Goal: Use online tool/utility: Utilize a website feature to perform a specific function

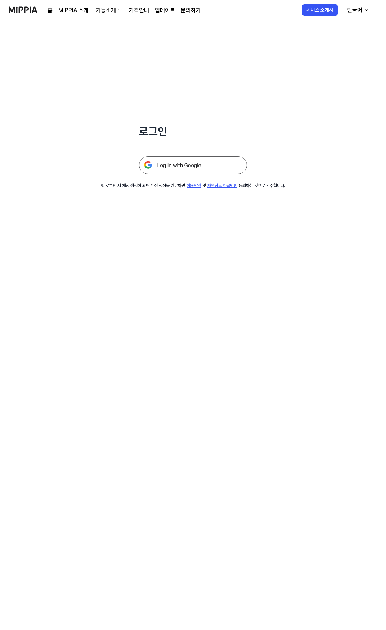
drag, startPoint x: 178, startPoint y: 155, endPoint x: 177, endPoint y: 160, distance: 6.0
click at [178, 155] on div at bounding box center [193, 156] width 108 height 35
click at [176, 162] on img at bounding box center [193, 165] width 108 height 18
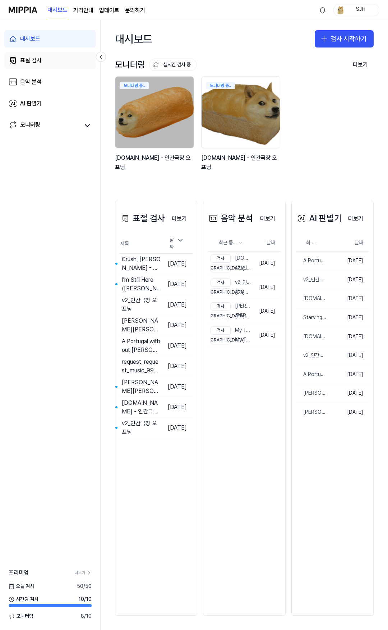
click at [62, 55] on link "표절 검사" at bounding box center [50, 60] width 92 height 17
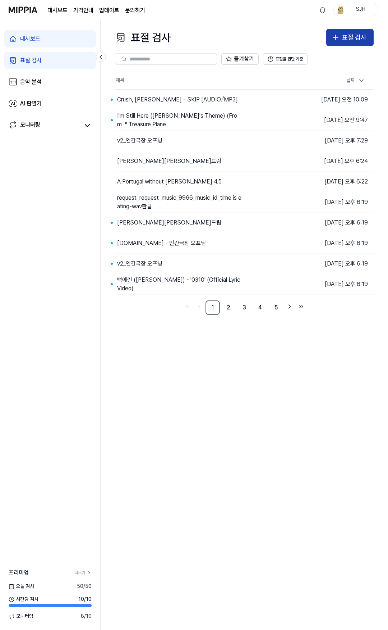
click at [344, 39] on div "표절 검사" at bounding box center [354, 37] width 24 height 10
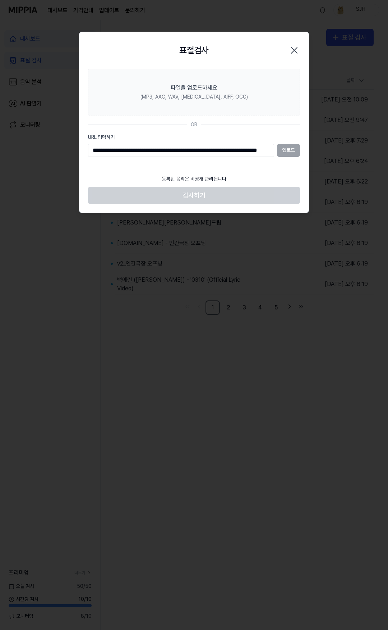
scroll to position [0, 48]
type input "**********"
click at [289, 152] on button "업로드" at bounding box center [288, 150] width 23 height 13
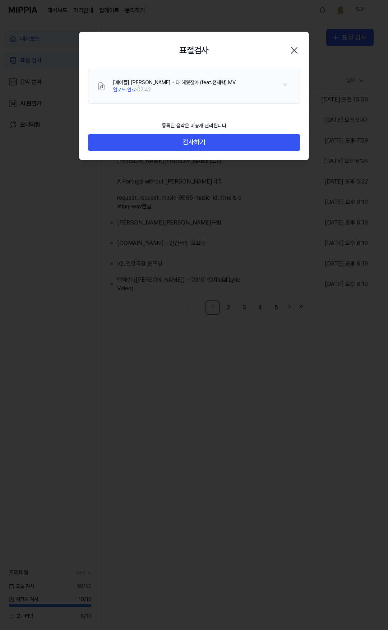
click at [281, 145] on button "검사하기" at bounding box center [194, 142] width 212 height 17
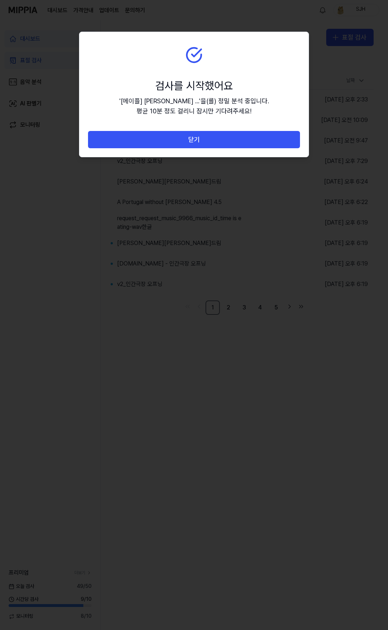
click at [281, 145] on button "닫기" at bounding box center [194, 139] width 212 height 17
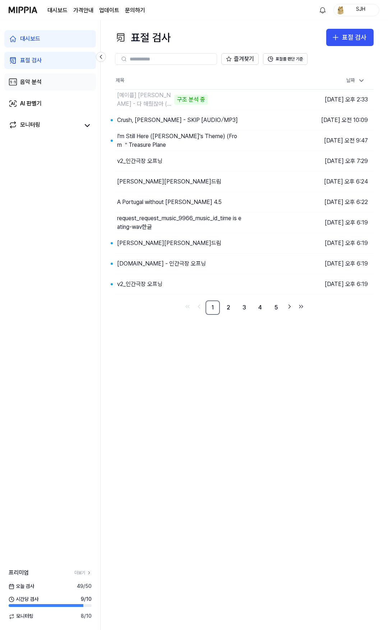
click at [55, 83] on link "음악 분석" at bounding box center [50, 81] width 92 height 17
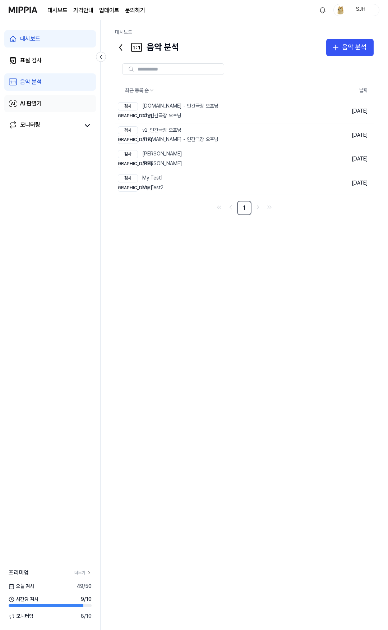
click at [51, 104] on link "AI 판별기" at bounding box center [50, 103] width 92 height 17
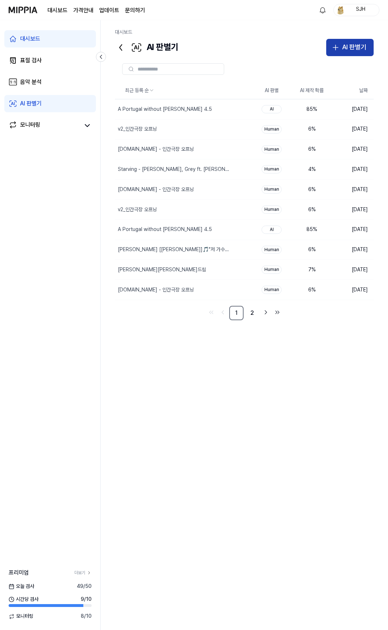
click at [337, 52] on button "AI 판별기" at bounding box center [350, 47] width 47 height 17
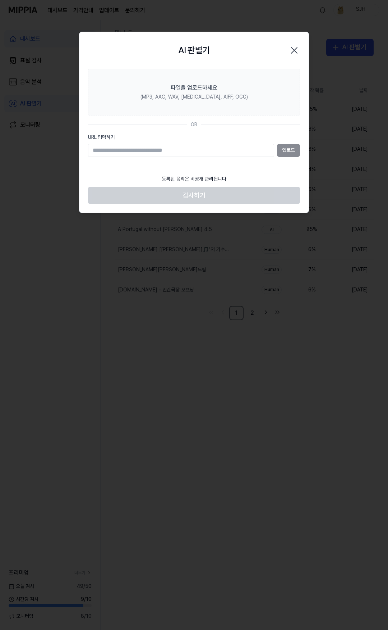
click at [294, 52] on icon "button" at bounding box center [295, 51] width 12 height 12
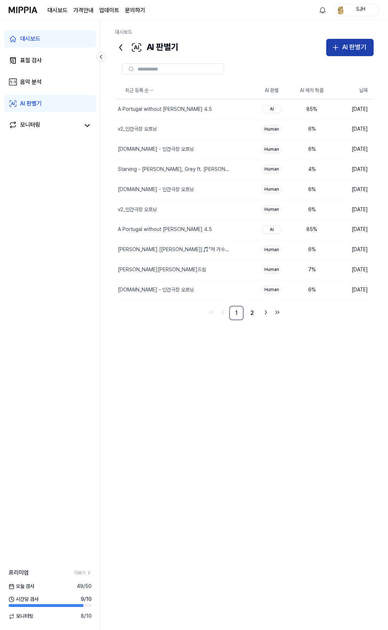
click at [336, 45] on icon "button" at bounding box center [336, 47] width 0 height 5
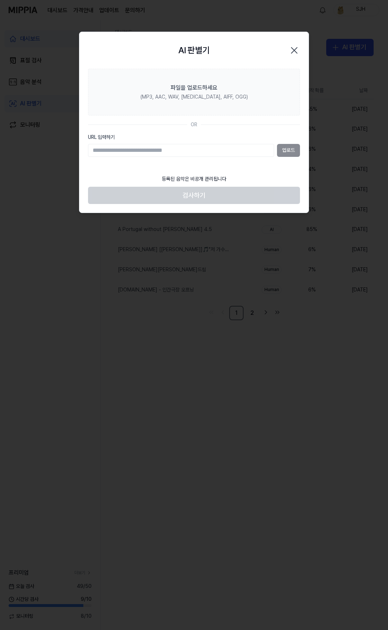
click at [197, 150] on input "URL 입력하기" at bounding box center [181, 150] width 186 height 13
type input "**********"
click at [292, 147] on button "업로드" at bounding box center [288, 150] width 23 height 13
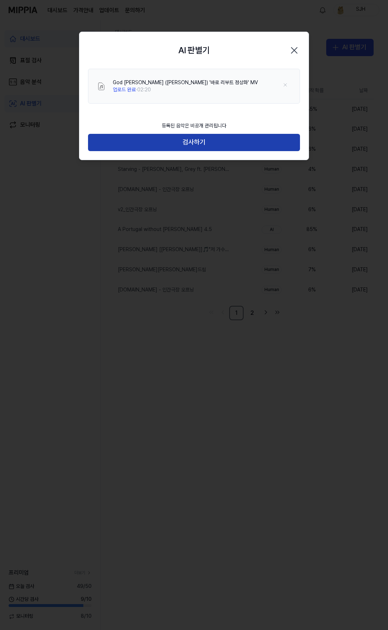
click at [205, 144] on button "검사하기" at bounding box center [194, 142] width 212 height 17
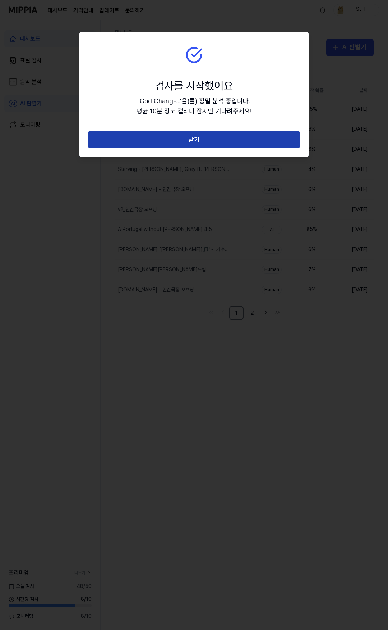
click at [204, 138] on button "닫기" at bounding box center [194, 139] width 212 height 17
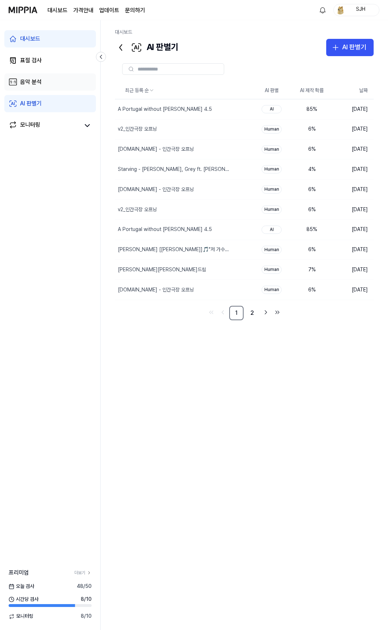
click at [63, 84] on link "음악 분석" at bounding box center [50, 81] width 92 height 17
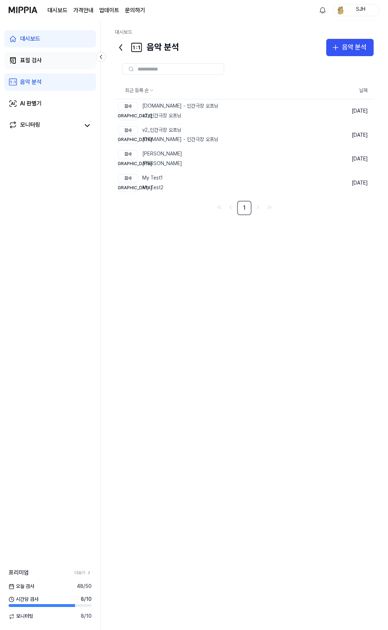
click at [57, 61] on link "표절 검사" at bounding box center [50, 60] width 92 height 17
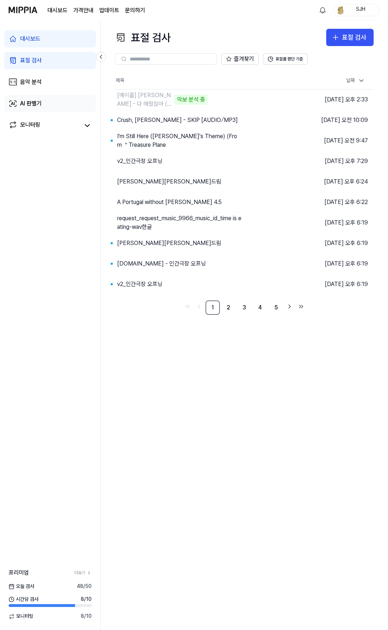
click at [56, 103] on link "AI 판별기" at bounding box center [50, 103] width 92 height 17
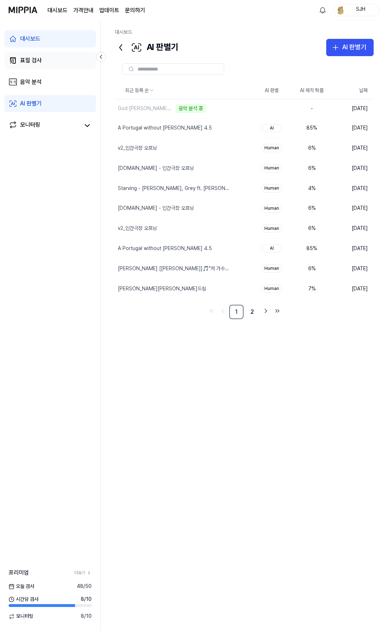
click at [63, 65] on link "표절 검사" at bounding box center [50, 60] width 92 height 17
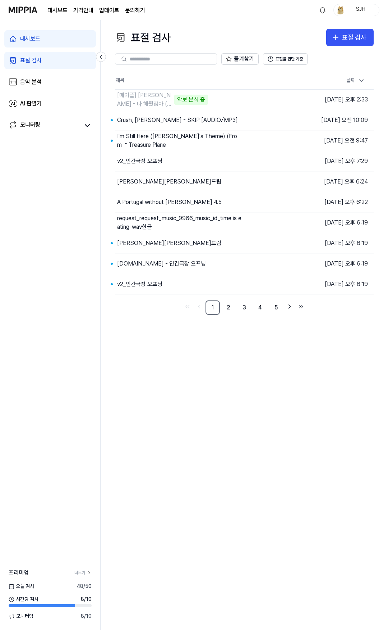
click at [236, 359] on div "표절 검사 표절 검사 표절 검사 음악 분석 AI 판별기 즐겨찾기 표절률 판단 기준 제목 날짜 [메이플] 신창섭 - 다 해줬잖아 (feat.전재…" at bounding box center [245, 325] width 288 height 610
click at [50, 95] on link "AI 판별기" at bounding box center [50, 103] width 92 height 17
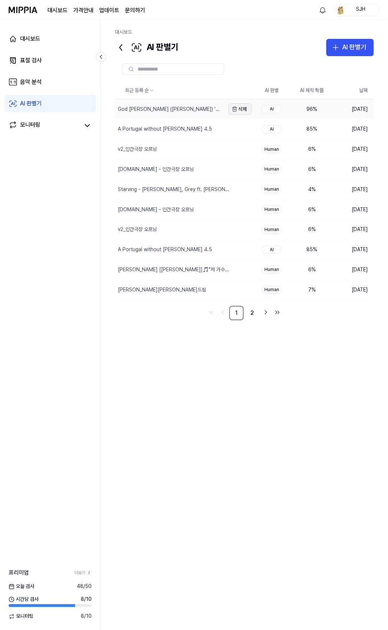
click at [206, 106] on div "God Chang-seop (신창섭) '바로 리부트 정상화' MV" at bounding box center [171, 109] width 106 height 7
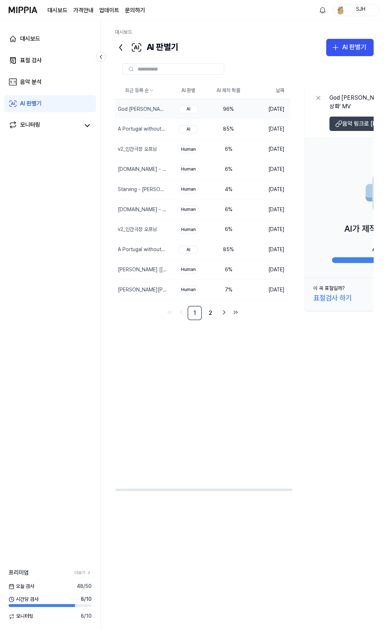
click at [342, 120] on icon at bounding box center [339, 123] width 7 height 7
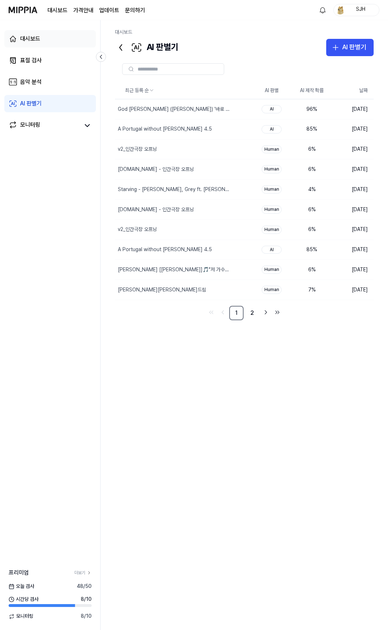
click at [40, 42] on div "대시보드" at bounding box center [30, 39] width 20 height 9
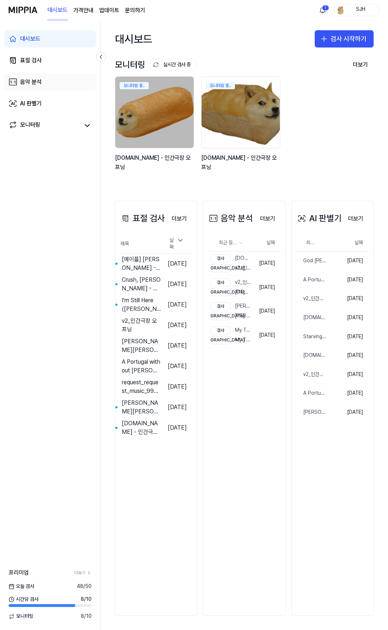
click at [79, 75] on link "음악 분석" at bounding box center [50, 81] width 92 height 17
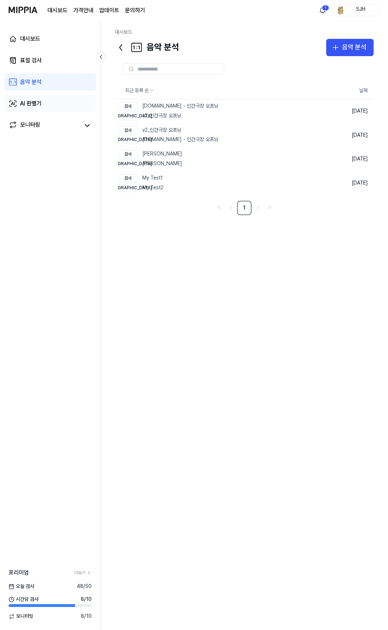
click at [74, 104] on link "AI 판별기" at bounding box center [50, 103] width 92 height 17
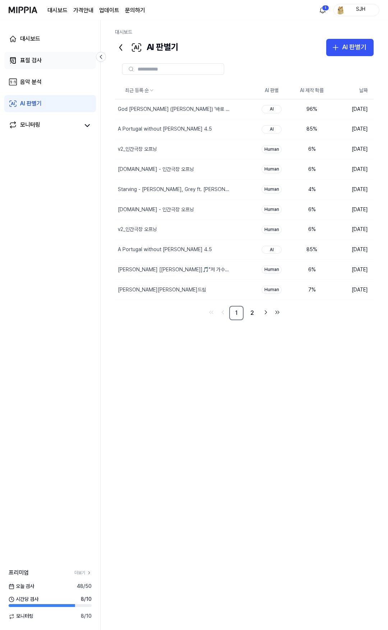
click at [65, 55] on link "표절 검사" at bounding box center [50, 60] width 92 height 17
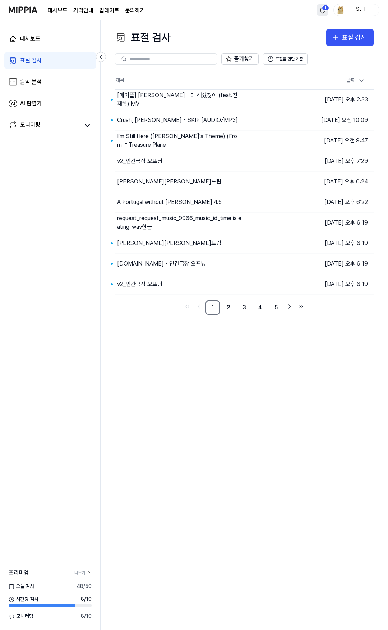
click at [320, 10] on html "대시보드 가격안내 업데이트 문의하기 1 SJH 대시보드 표절 검사 음악 분석 AI 판별기 모니터링 프리미엄 더보기 오늘 검사 48 / 50 시…" at bounding box center [194, 315] width 388 height 630
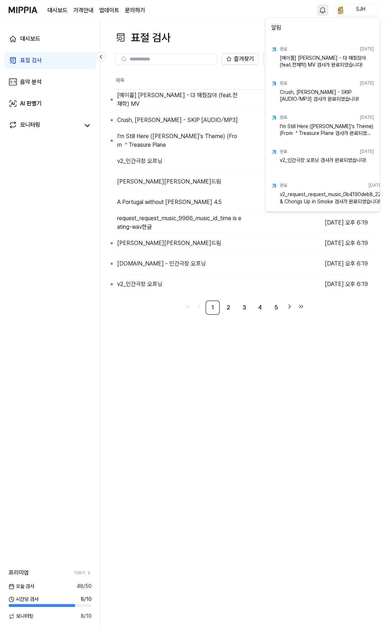
click at [244, 35] on html "대시보드 가격안내 업데이트 문의하기 SJH 대시보드 표절 검사 음악 분석 AI 판별기 모니터링 프리미엄 더보기 오늘 검사 48 / 50 시간당…" at bounding box center [194, 315] width 388 height 630
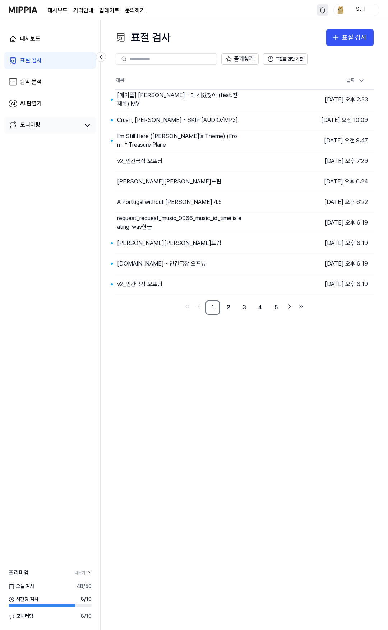
click at [61, 128] on link "모니터링" at bounding box center [45, 125] width 72 height 10
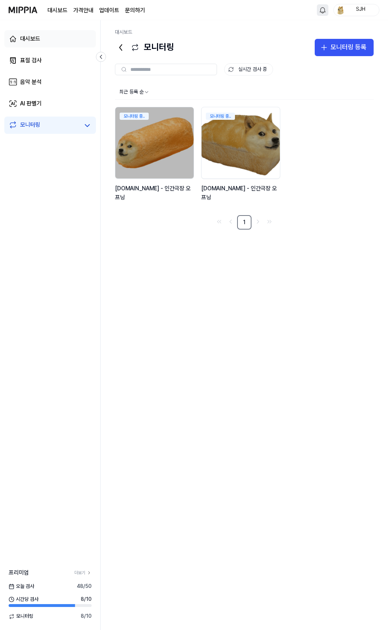
click at [62, 36] on link "대시보드" at bounding box center [50, 38] width 92 height 17
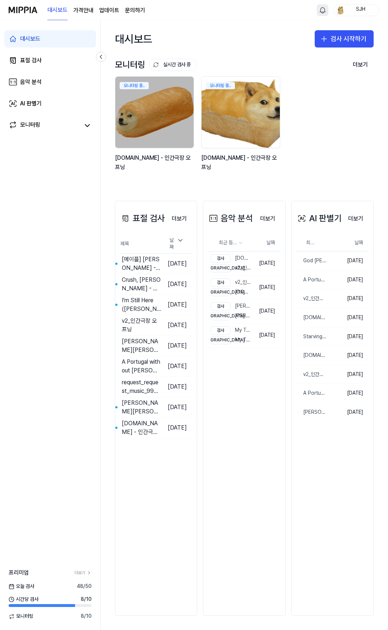
click at [252, 176] on link "모니터링 중.. y2mate.com - 인간극장 오프닝" at bounding box center [241, 127] width 81 height 103
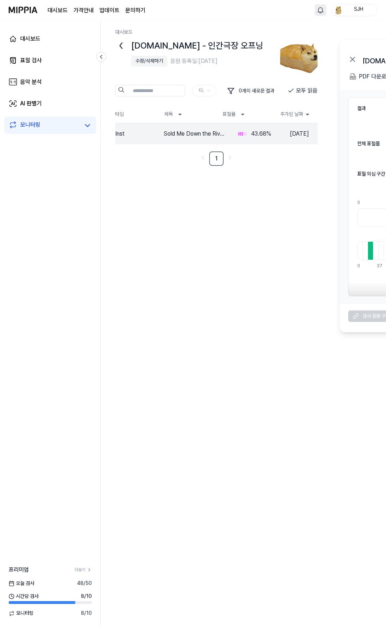
click at [172, 179] on div "y2mate.com - 인간극장 오프닝 수정/삭제하기 음원 등록일: 2025.08.18. 타입 0 개의 새로운 결과 모두 읽음 타입 제목 표절…" at bounding box center [243, 185] width 256 height 293
click at [283, 131] on div "결과보기" at bounding box center [289, 133] width 17 height 8
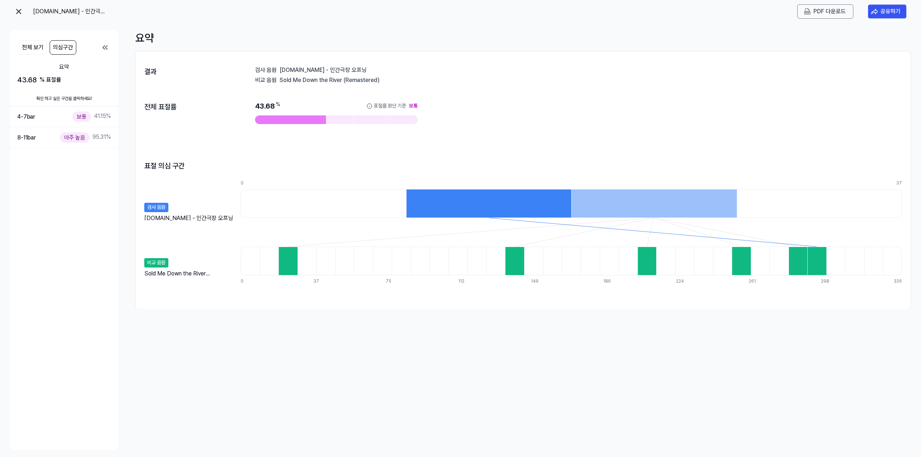
click at [23, 15] on div "[DOMAIN_NAME] - 인간극장 오프닝" at bounding box center [59, 11] width 91 height 14
click at [18, 12] on img at bounding box center [18, 11] width 9 height 9
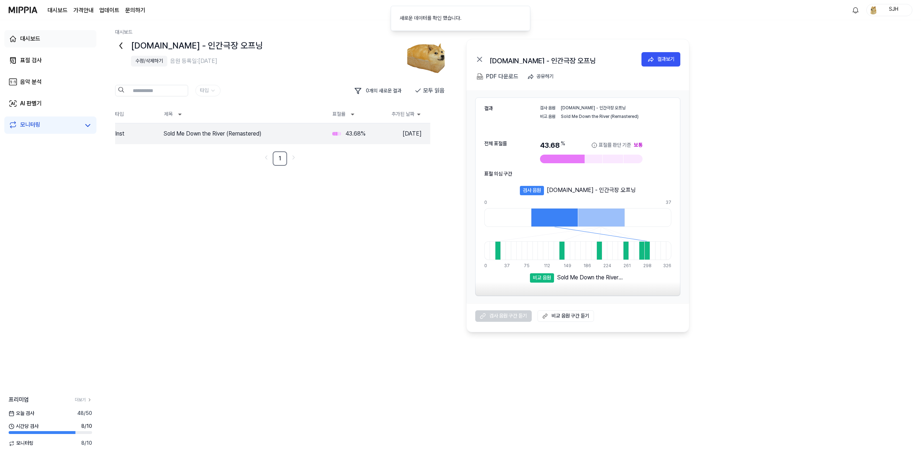
click at [44, 37] on link "대시보드" at bounding box center [50, 38] width 92 height 17
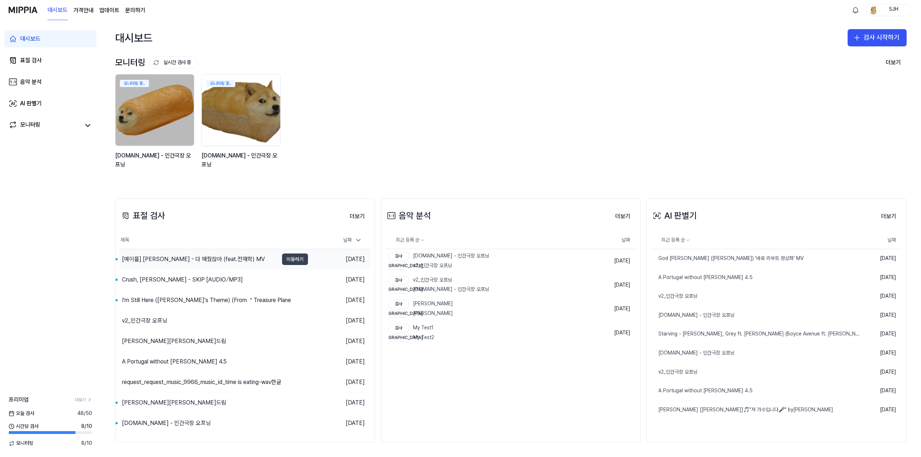
click at [293, 259] on button "이동하기" at bounding box center [295, 260] width 26 height 12
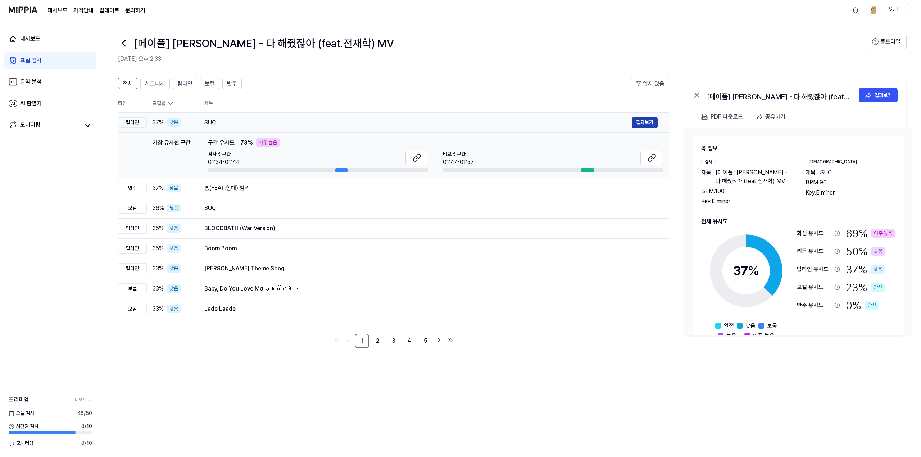
click at [388, 122] on button "결과보기" at bounding box center [645, 123] width 26 height 12
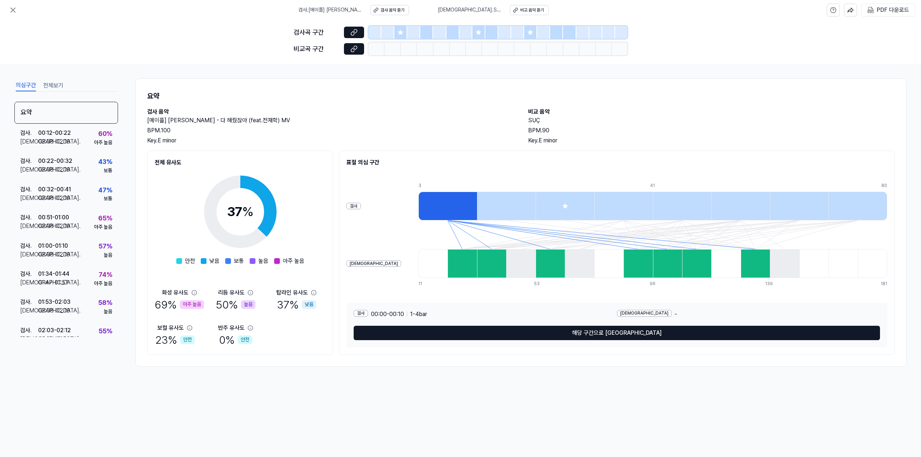
click at [388, 197] on div at bounding box center [506, 206] width 59 height 29
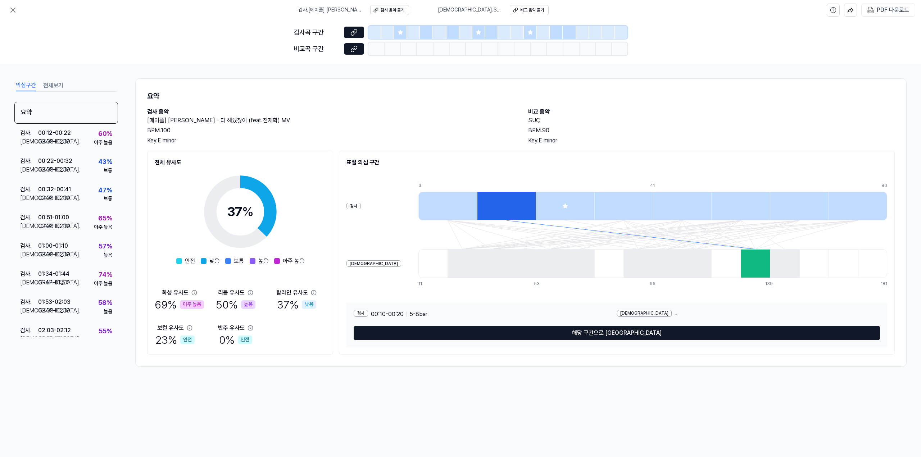
drag, startPoint x: 572, startPoint y: 186, endPoint x: 461, endPoint y: 186, distance: 110.4
click at [388, 186] on div "3 12 22 32 41 51 60 70 80" at bounding box center [652, 186] width 469 height 6
click at [68, 280] on div "비교 . 01:47 - 01:57" at bounding box center [44, 282] width 49 height 9
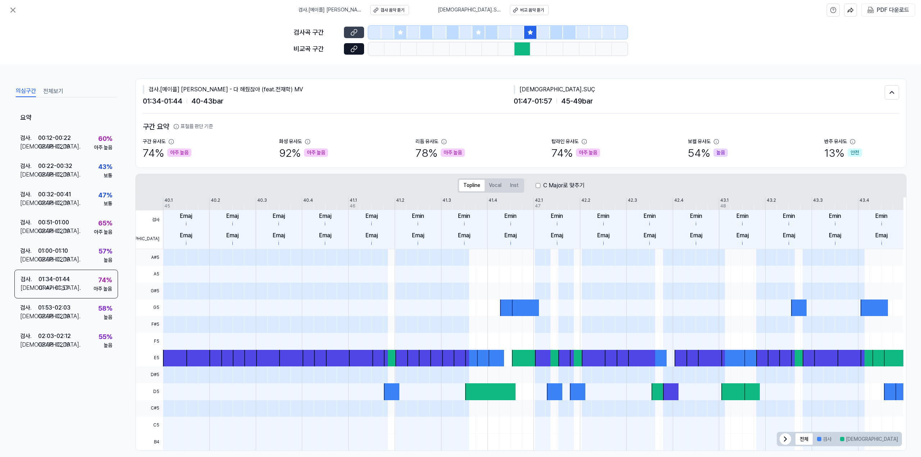
click at [357, 33] on icon at bounding box center [353, 32] width 7 height 7
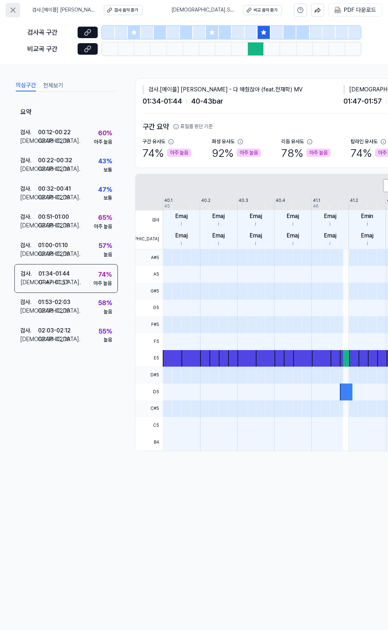
click at [14, 9] on icon at bounding box center [13, 10] width 4 height 4
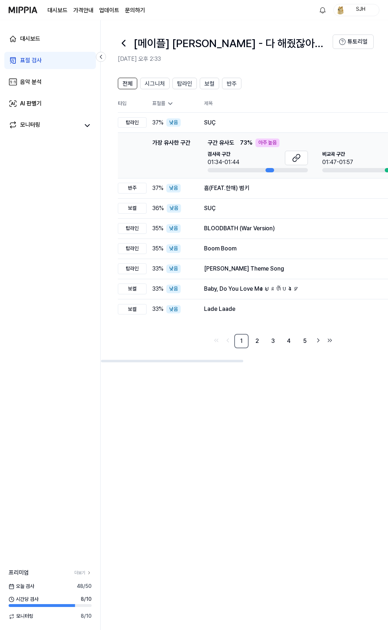
click at [176, 325] on div "전체 시그니처 탑라인 보컬 반주 읽지 않음 전체 시그니처 탑라인 보컬 반주 타입 표절률 제목 표절률 읽지 않음 탑라인 37 % 낮음 SUÇ 결…" at bounding box center [273, 213] width 311 height 270
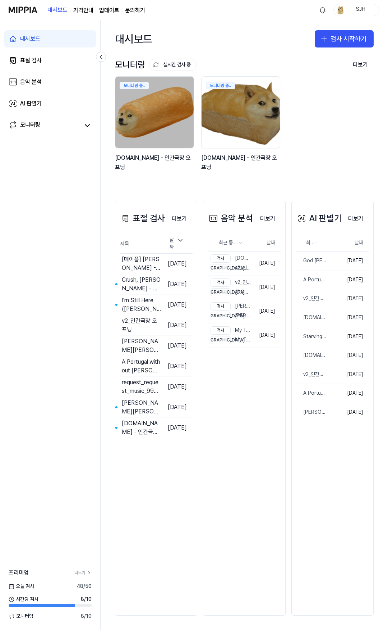
click at [74, 11] on 버튼 "가격안내" at bounding box center [83, 10] width 20 height 9
click at [102, 11] on link "업데이트" at bounding box center [109, 10] width 20 height 9
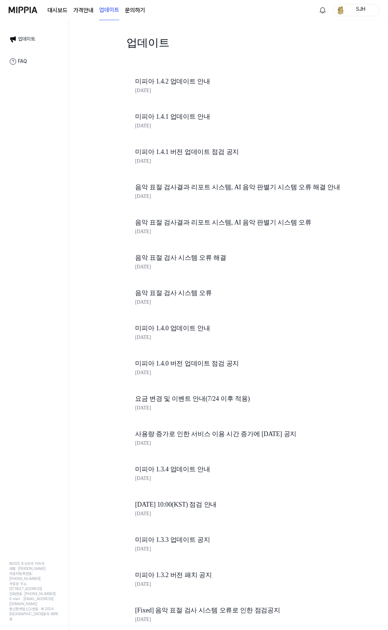
click at [140, 13] on link "문의하기" at bounding box center [135, 10] width 20 height 9
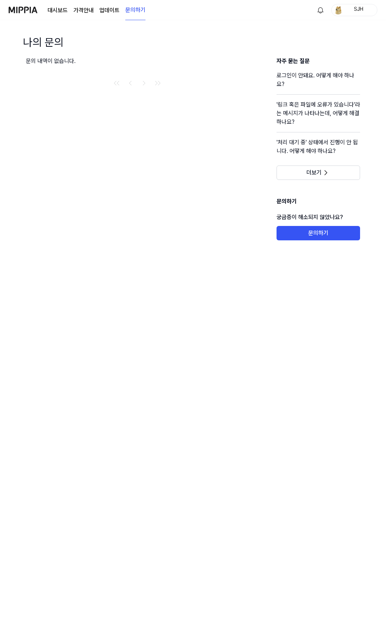
click at [45, 9] on div "대시보드 가격안내 업데이트 문의하기" at bounding box center [77, 10] width 137 height 20
click at [27, 9] on img at bounding box center [23, 10] width 29 height 20
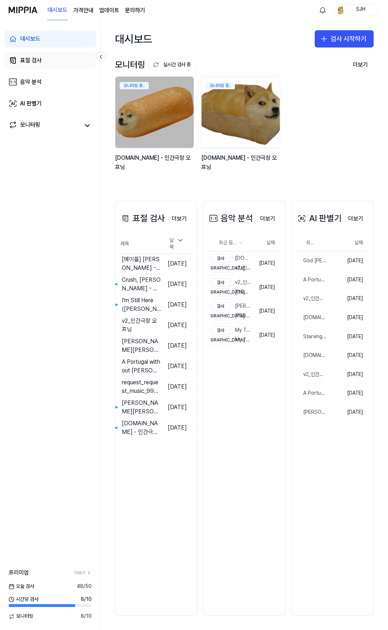
click at [44, 56] on link "표절 검사" at bounding box center [50, 60] width 92 height 17
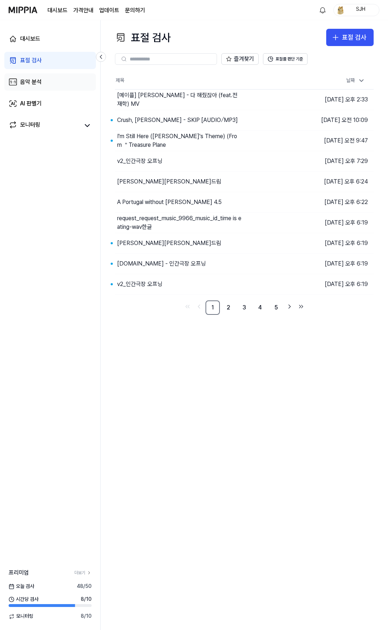
click at [39, 81] on div "음악 분석" at bounding box center [31, 82] width 22 height 9
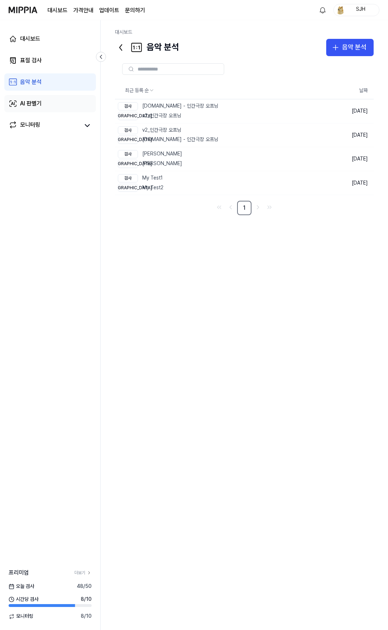
click at [50, 96] on link "AI 판별기" at bounding box center [50, 103] width 92 height 17
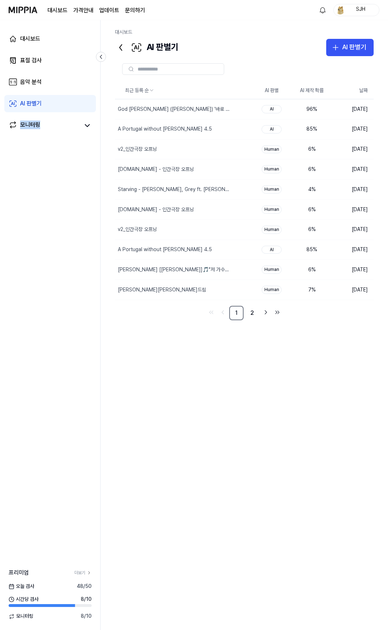
click at [55, 114] on div "대시보드 표절 검사 음악 분석 AI 판별기 모니터링" at bounding box center [50, 82] width 100 height 124
click at [62, 63] on link "표절 검사" at bounding box center [50, 60] width 92 height 17
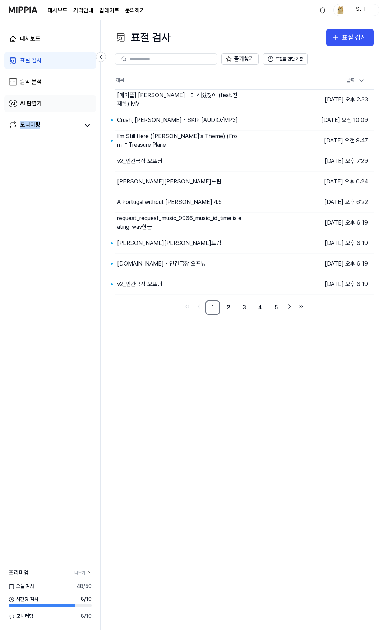
click at [51, 105] on link "AI 판별기" at bounding box center [50, 103] width 92 height 17
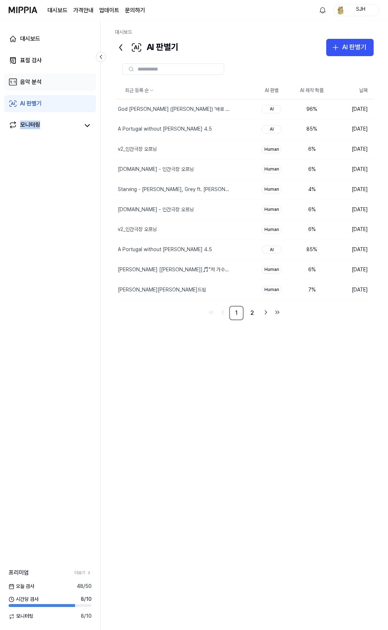
click at [55, 82] on link "음악 분석" at bounding box center [50, 81] width 92 height 17
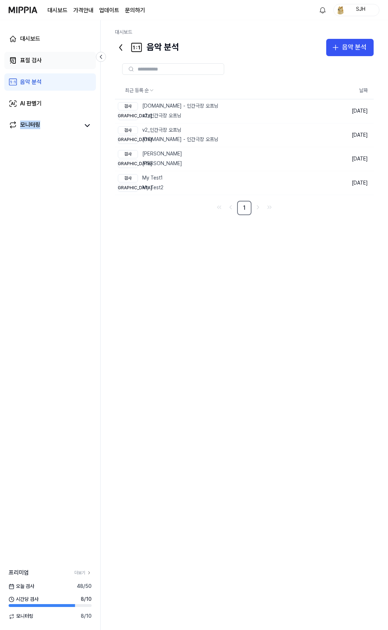
click at [51, 59] on link "표절 검사" at bounding box center [50, 60] width 92 height 17
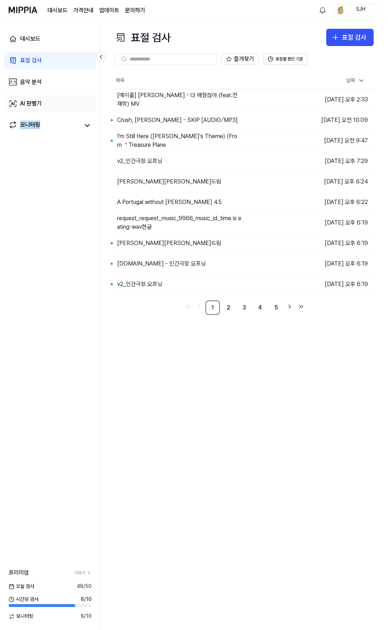
click at [56, 106] on link "AI 판별기" at bounding box center [50, 103] width 92 height 17
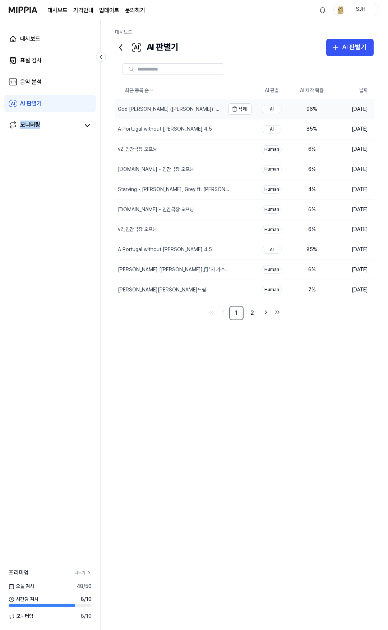
click at [195, 114] on div "God [PERSON_NAME] ([PERSON_NAME]) '바로 리부트 정상화' MV" at bounding box center [170, 109] width 110 height 20
